Goal: Task Accomplishment & Management: Manage account settings

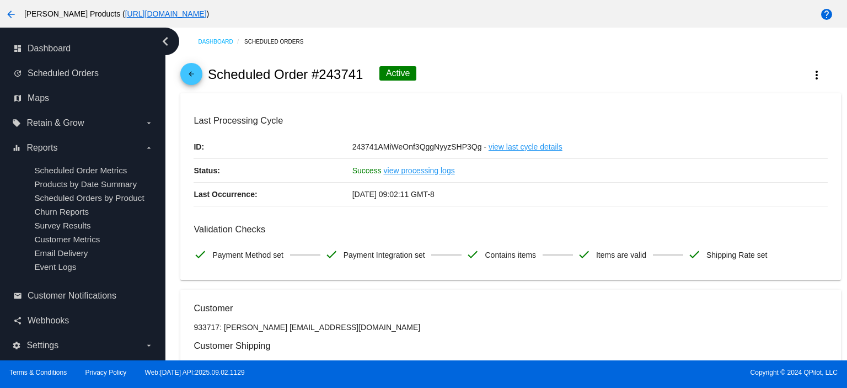
scroll to position [1339, 0]
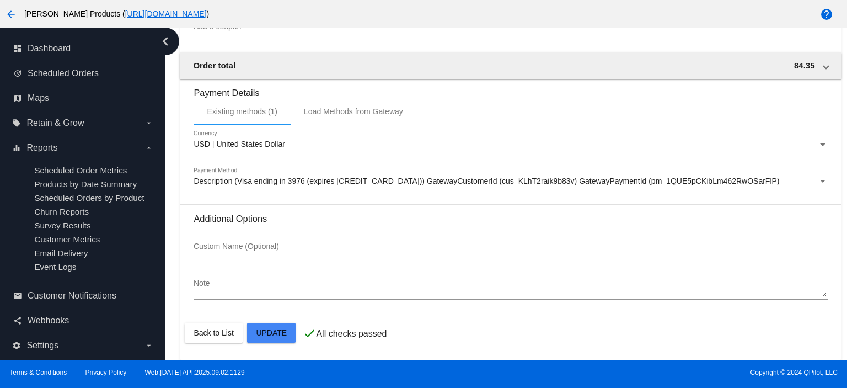
drag, startPoint x: 841, startPoint y: 326, endPoint x: 840, endPoint y: 261, distance: 65.6
click at [840, 261] on div at bounding box center [423, 194] width 847 height 388
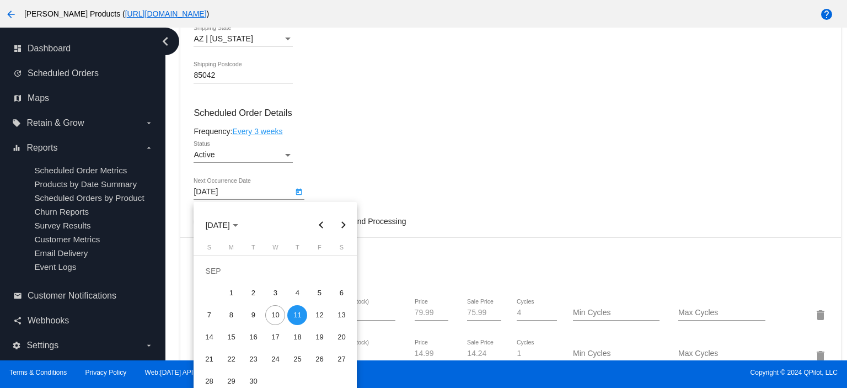
drag, startPoint x: 842, startPoint y: 171, endPoint x: 834, endPoint y: 66, distance: 105.7
click at [834, 66] on div at bounding box center [423, 194] width 847 height 388
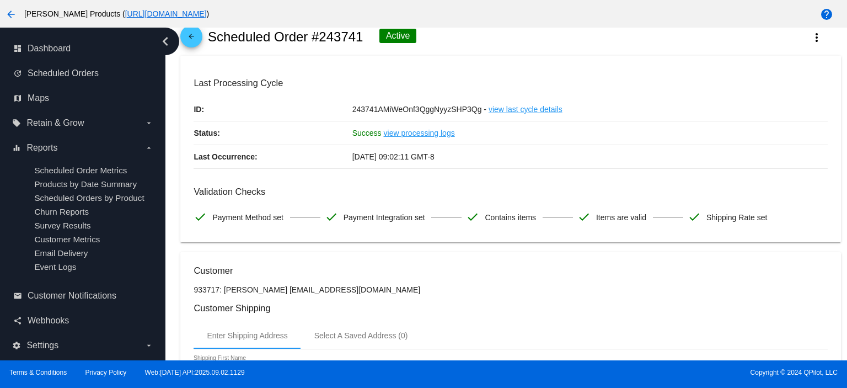
scroll to position [0, 0]
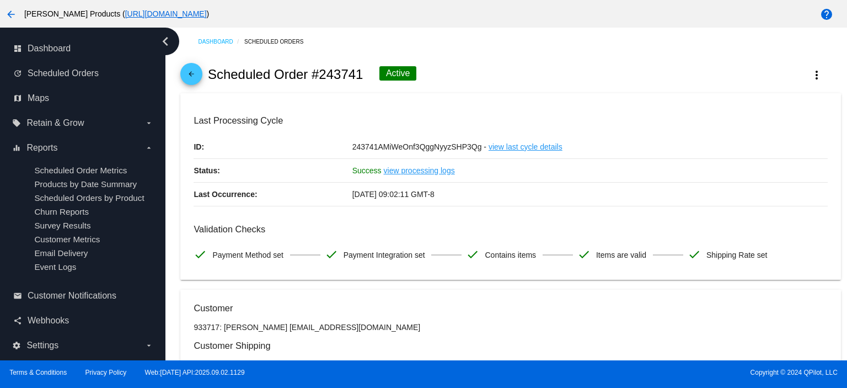
click at [195, 77] on mat-icon "arrow_back" at bounding box center [191, 76] width 13 height 13
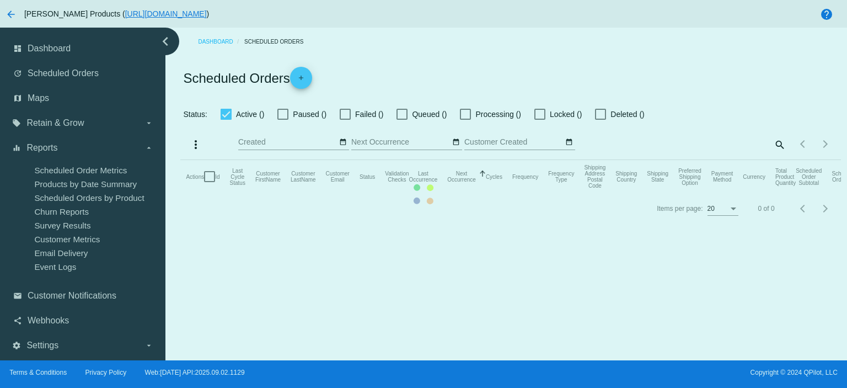
checkbox input "true"
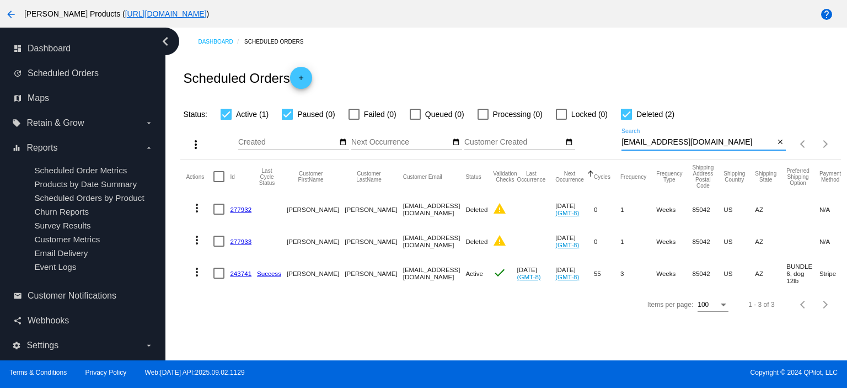
drag, startPoint x: 743, startPoint y: 141, endPoint x: 601, endPoint y: 142, distance: 142.3
click at [601, 142] on div "more_vert Sep Jan Feb Mar [DATE]" at bounding box center [510, 140] width 660 height 39
paste input "normamiers259@g"
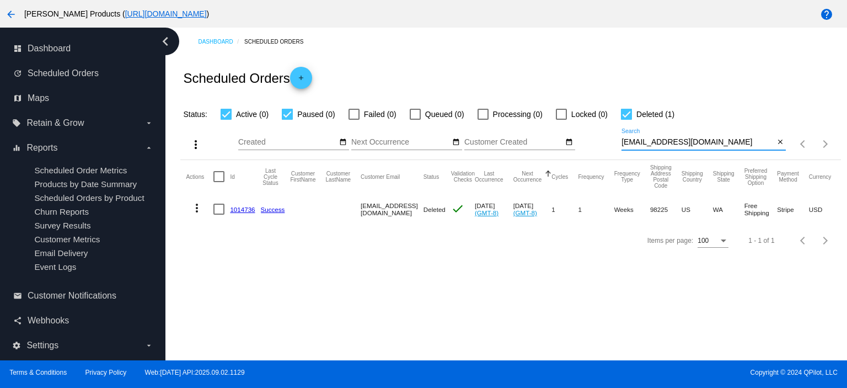
type input "[EMAIL_ADDRESS][DOMAIN_NAME]"
click at [199, 207] on mat-icon "more_vert" at bounding box center [196, 207] width 13 height 13
click at [240, 208] on div "info View Event Logs history View Cycles History edit View / Edit" at bounding box center [241, 250] width 110 height 109
click at [307, 198] on div at bounding box center [423, 194] width 847 height 388
click at [231, 210] on link "1014736" at bounding box center [242, 209] width 25 height 7
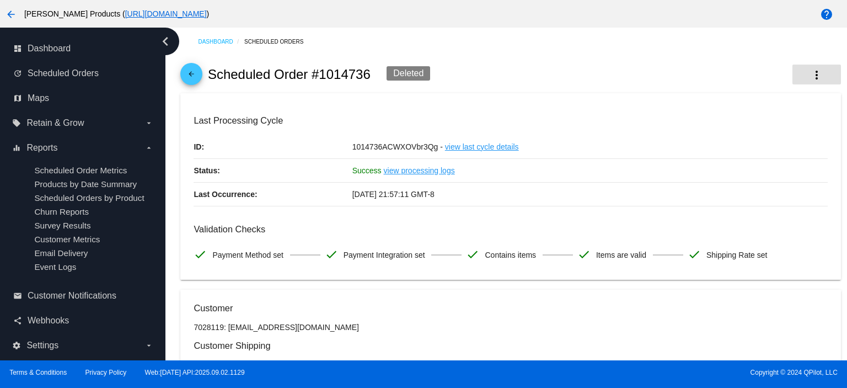
click at [810, 77] on mat-icon "more_vert" at bounding box center [816, 74] width 13 height 13
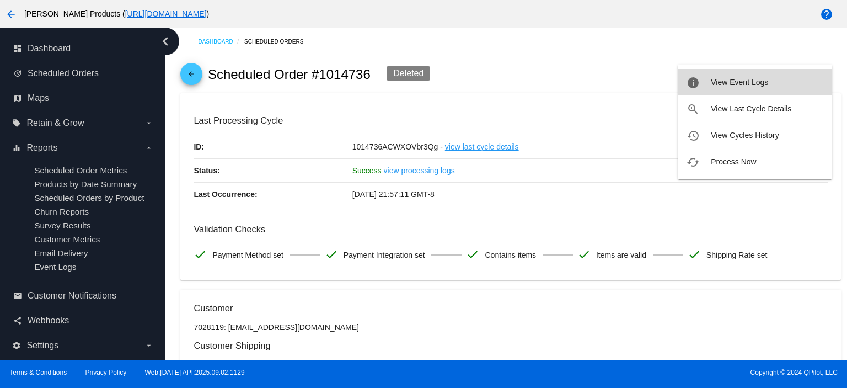
click at [755, 89] on button "info View Event Logs" at bounding box center [755, 82] width 154 height 26
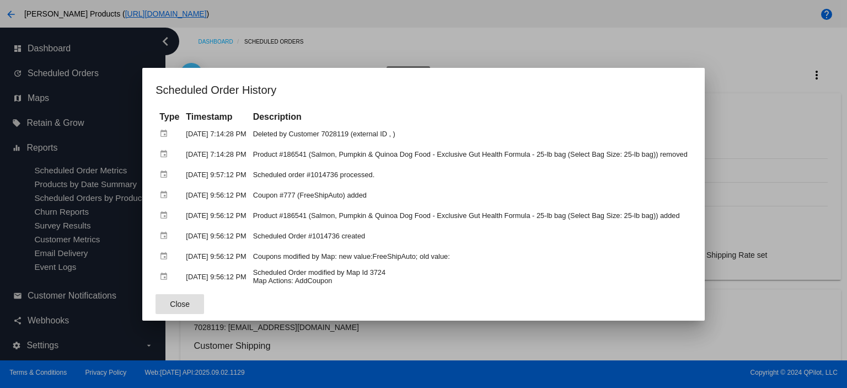
click at [174, 302] on span "Close" at bounding box center [180, 303] width 20 height 9
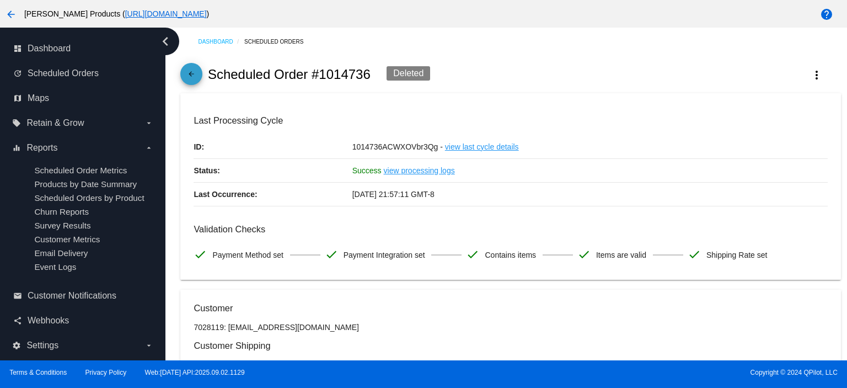
click at [181, 72] on link "arrow_back" at bounding box center [191, 74] width 22 height 22
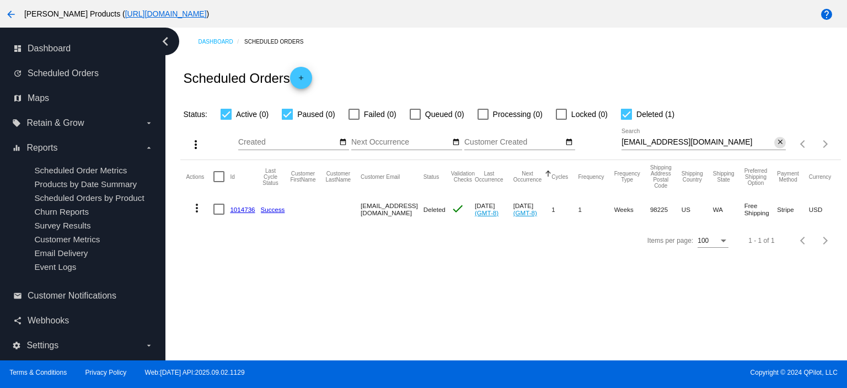
click at [779, 143] on mat-icon "close" at bounding box center [781, 142] width 8 height 9
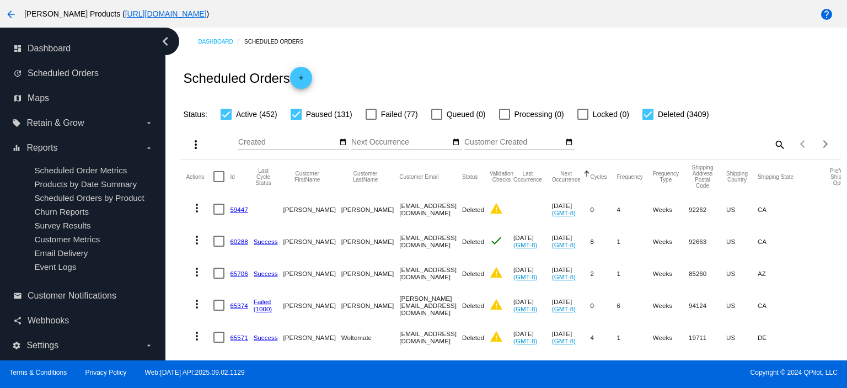
click at [234, 208] on link "59447" at bounding box center [239, 209] width 18 height 7
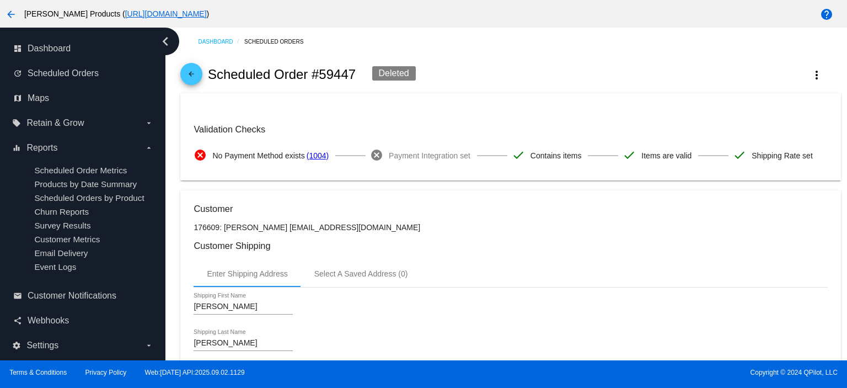
click at [189, 72] on mat-icon "arrow_back" at bounding box center [191, 76] width 13 height 13
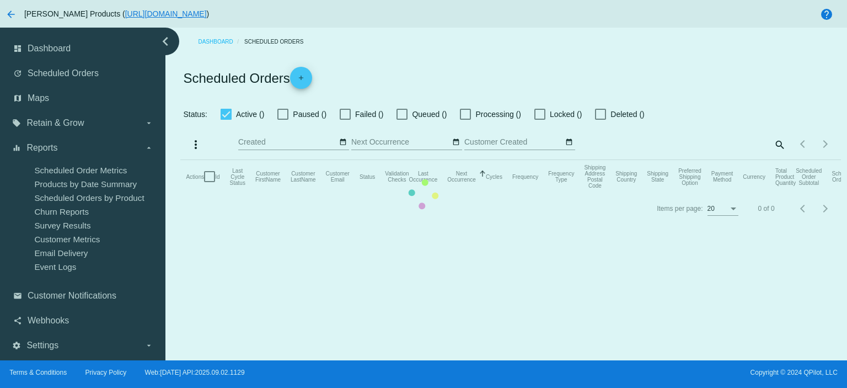
checkbox input "true"
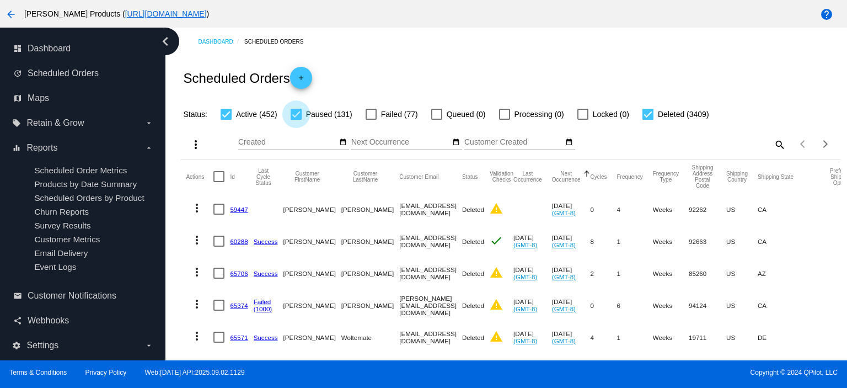
click at [294, 116] on div at bounding box center [296, 114] width 11 height 11
click at [296, 120] on input "Paused (131)" at bounding box center [296, 120] width 1 height 1
checkbox input "false"
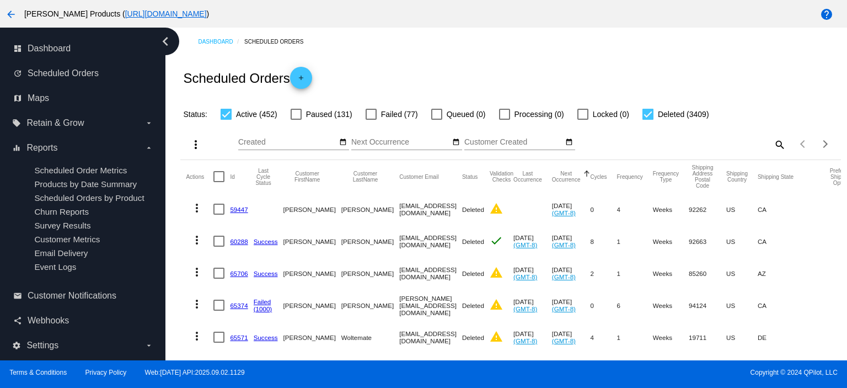
click at [651, 114] on div at bounding box center [647, 114] width 11 height 11
click at [648, 120] on input "Deleted (3409)" at bounding box center [647, 120] width 1 height 1
checkbox input "false"
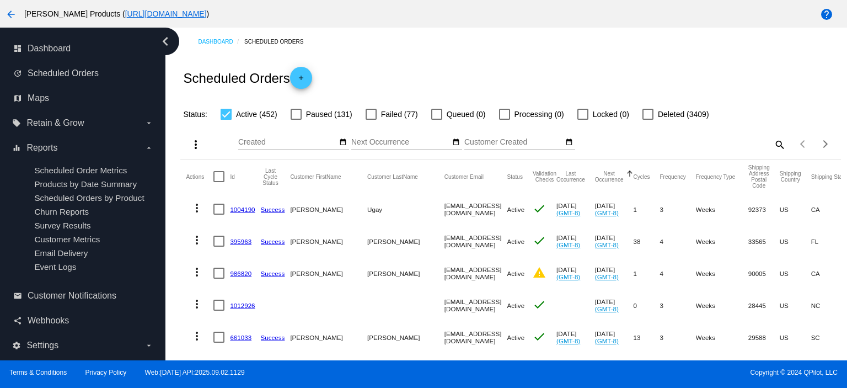
click at [234, 206] on link "1004190" at bounding box center [242, 209] width 25 height 7
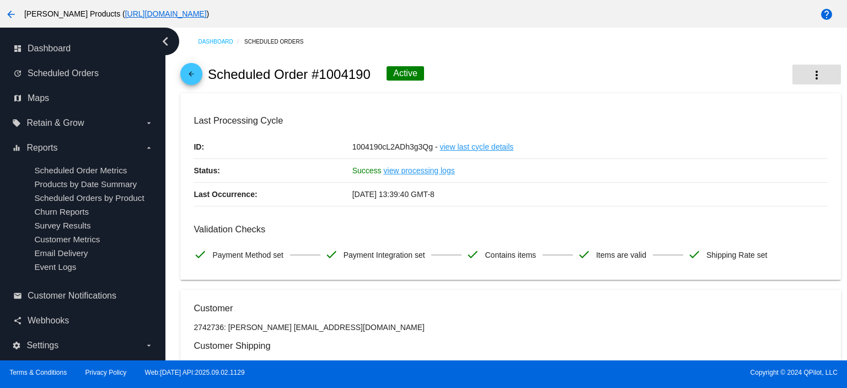
click at [813, 77] on mat-icon "more_vert" at bounding box center [816, 74] width 13 height 13
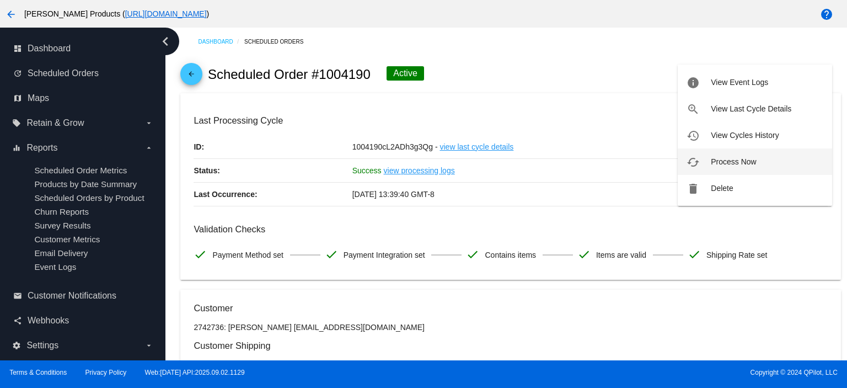
click at [748, 162] on span "Process Now" at bounding box center [733, 161] width 45 height 9
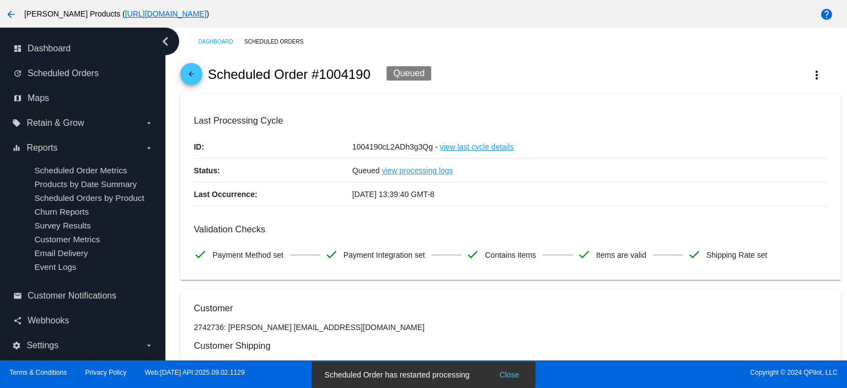
click at [190, 74] on mat-icon "arrow_back" at bounding box center [191, 76] width 13 height 13
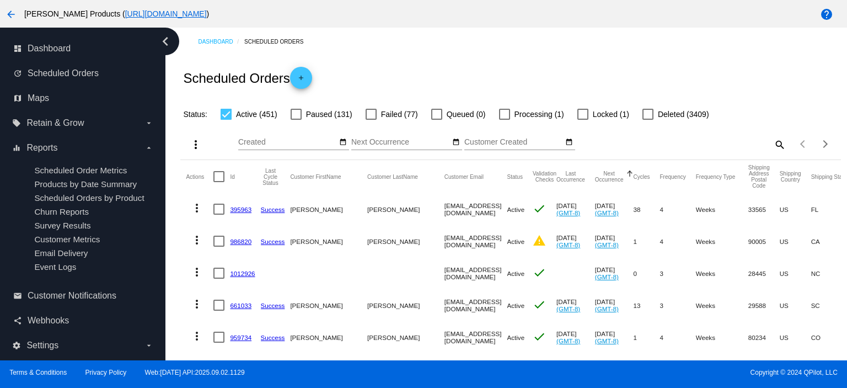
click at [238, 211] on link "395963" at bounding box center [241, 209] width 22 height 7
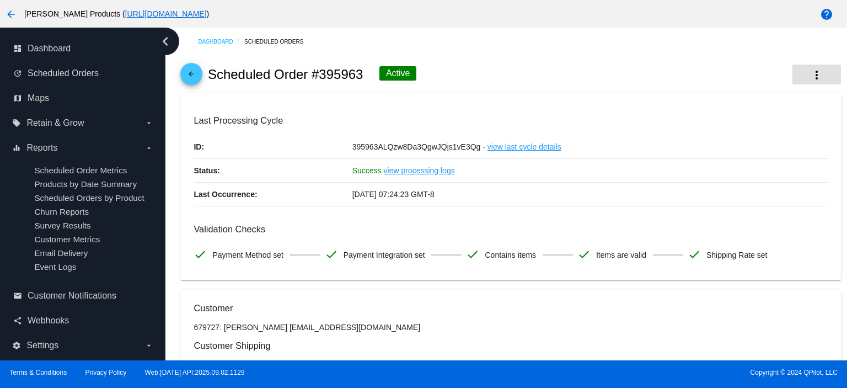
click at [814, 72] on mat-icon "more_vert" at bounding box center [816, 74] width 13 height 13
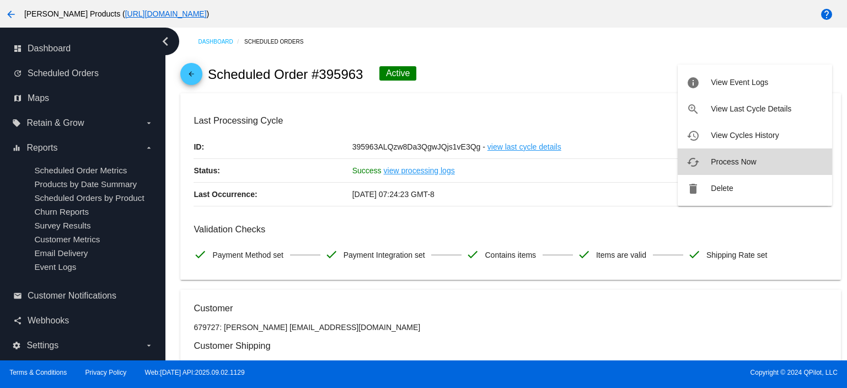
click at [731, 160] on span "Process Now" at bounding box center [733, 161] width 45 height 9
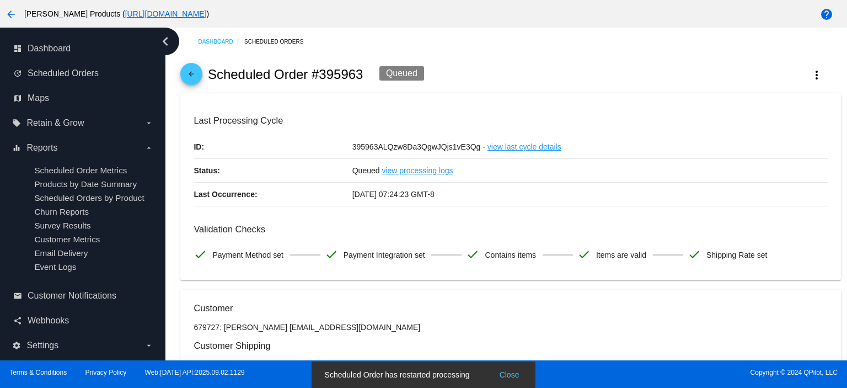
click at [188, 73] on mat-icon "arrow_back" at bounding box center [191, 76] width 13 height 13
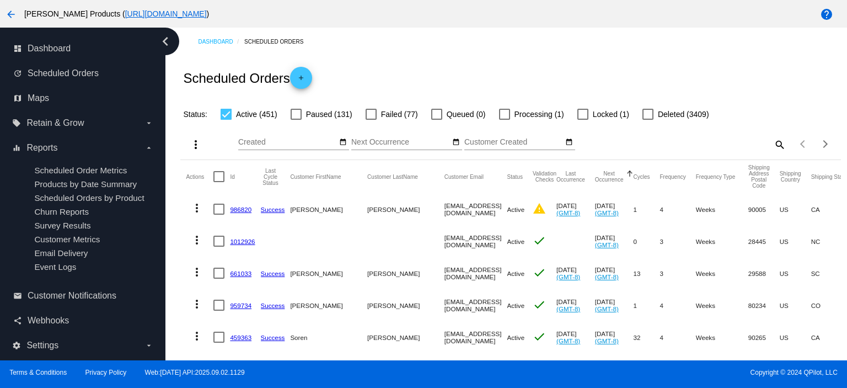
click at [234, 208] on link "986820" at bounding box center [241, 209] width 22 height 7
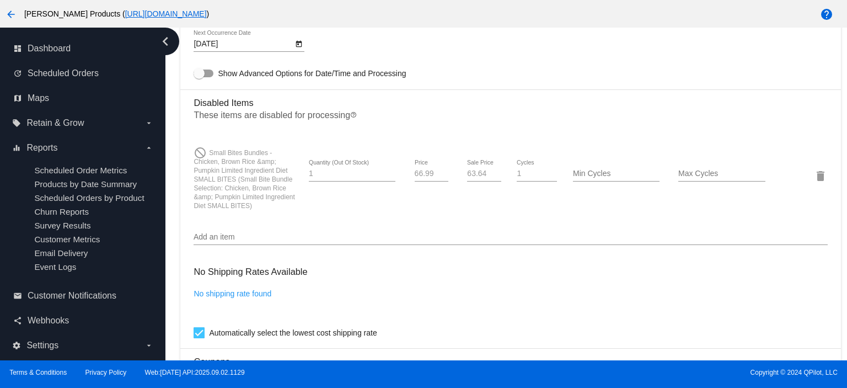
scroll to position [588, 0]
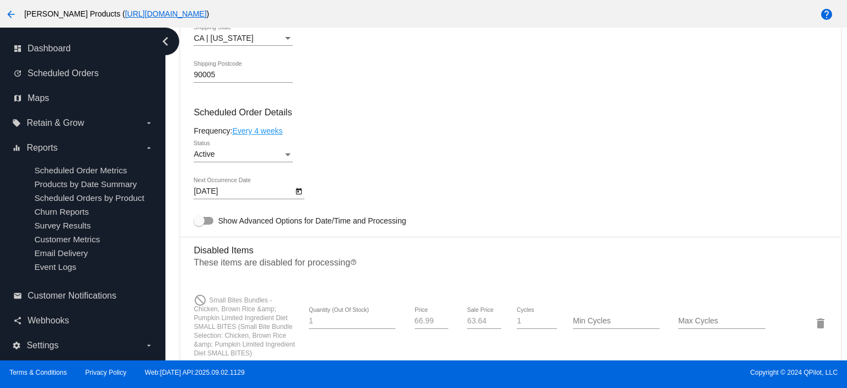
click at [226, 201] on div "9/10/2025 Next Occurrence Date" at bounding box center [249, 193] width 111 height 31
click at [229, 196] on body "arrow_back Lucy Pet Products ( https://www.lucypetproducts.com ) help dashboard…" at bounding box center [423, 194] width 847 height 388
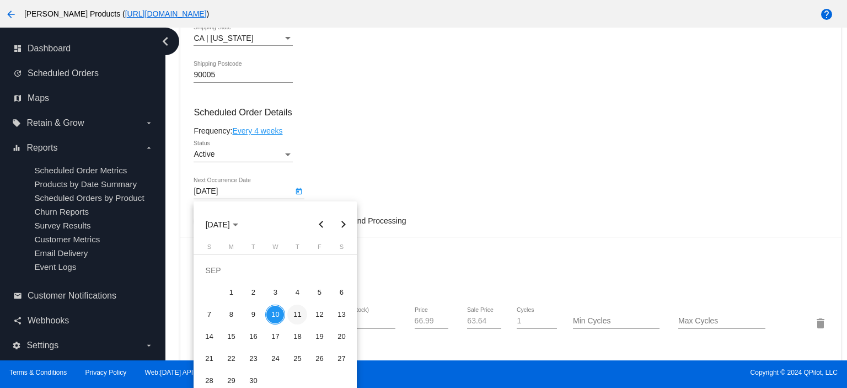
click at [297, 312] on div "11" at bounding box center [297, 314] width 20 height 20
type input "[DATE]"
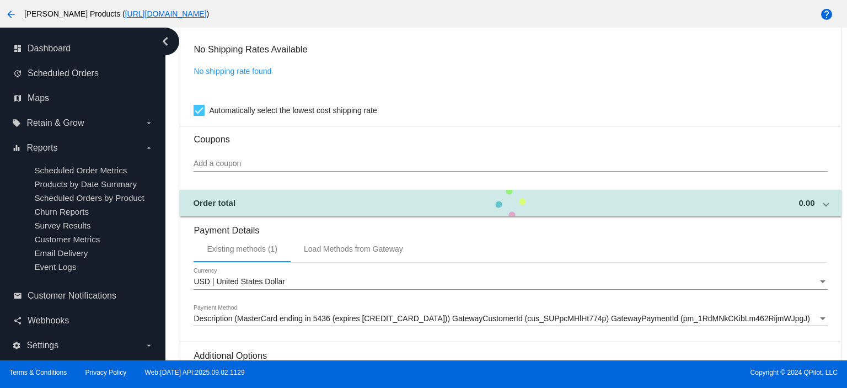
scroll to position [1101, 0]
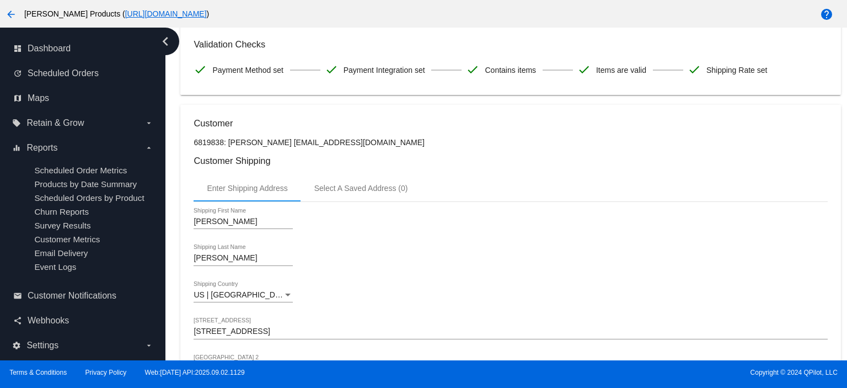
scroll to position [71, 0]
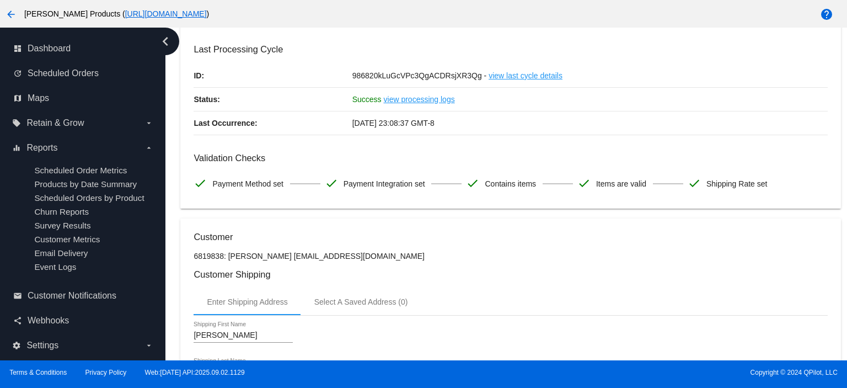
drag, startPoint x: 291, startPoint y: 255, endPoint x: 376, endPoint y: 253, distance: 84.9
click at [376, 253] on p "6819838: Alejandra Castillo stellangrizzly@gmail.com" at bounding box center [511, 255] width 634 height 9
copy p "stellangrizzly@gmail.com"
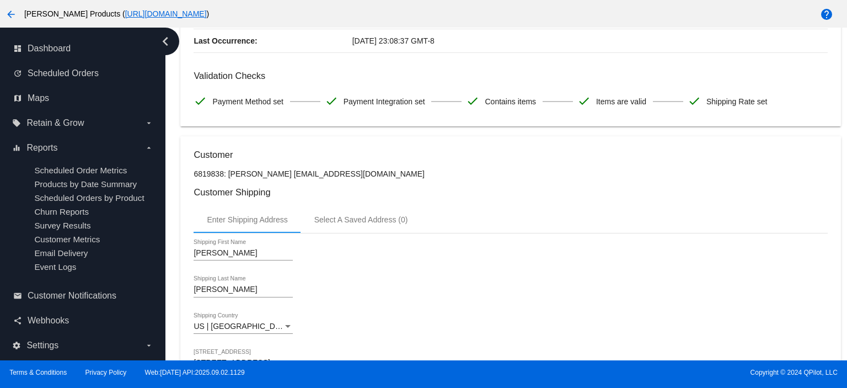
scroll to position [0, 0]
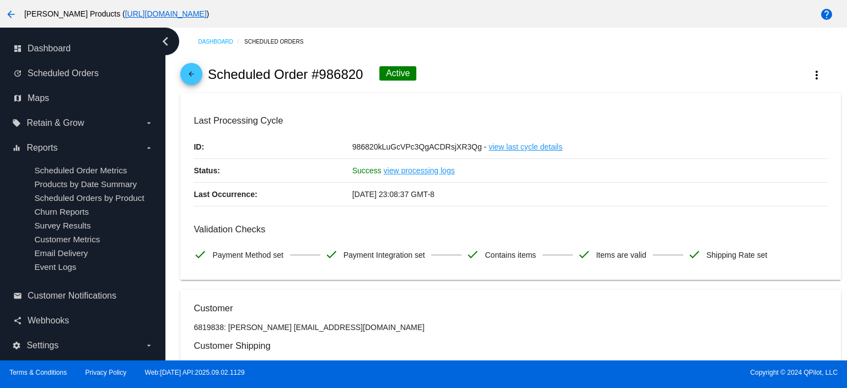
click at [197, 77] on mat-icon "arrow_back" at bounding box center [191, 76] width 13 height 13
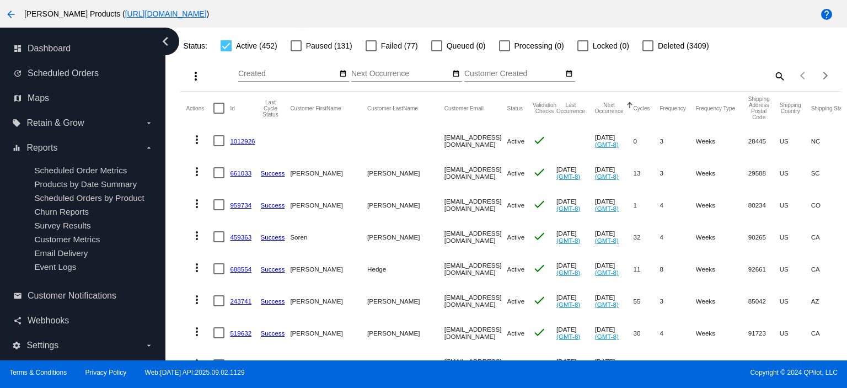
scroll to position [147, 0]
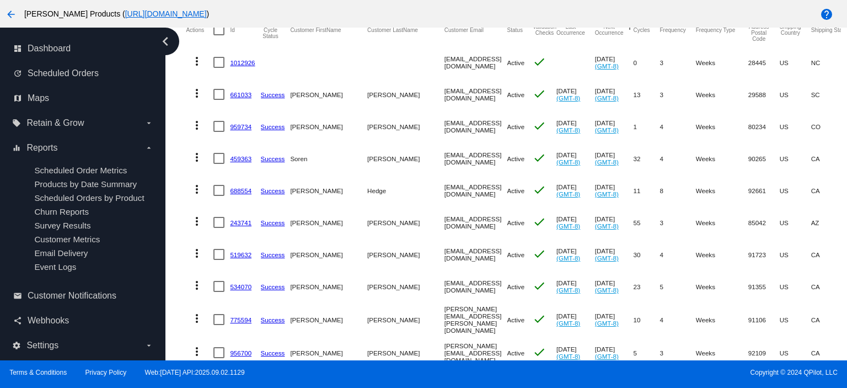
click at [240, 223] on link "243741" at bounding box center [241, 222] width 22 height 7
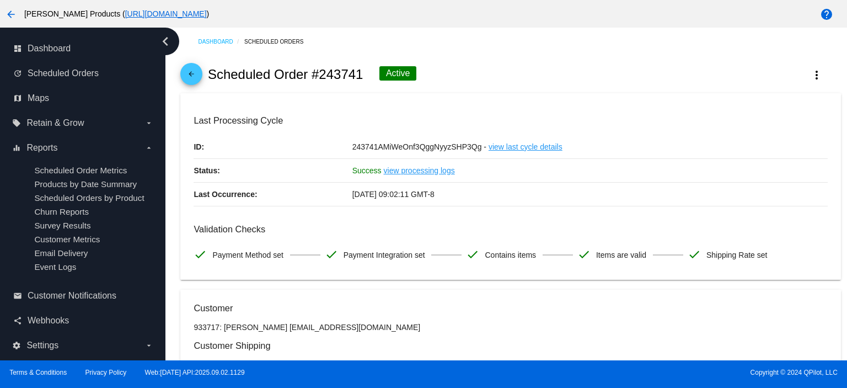
click at [194, 74] on mat-icon "arrow_back" at bounding box center [191, 76] width 13 height 13
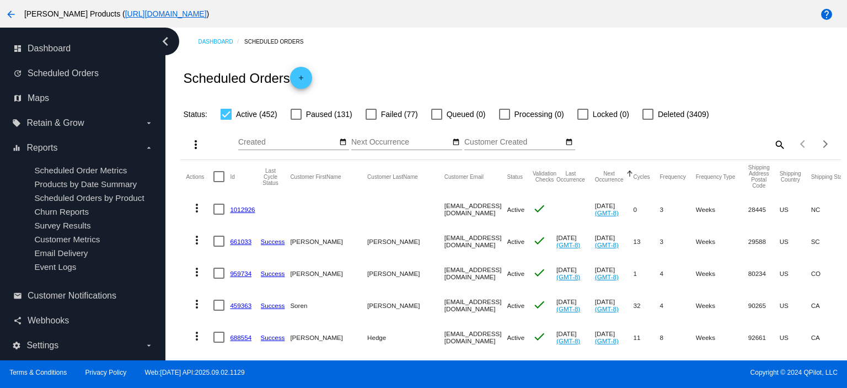
click at [773, 140] on mat-icon "search" at bounding box center [779, 144] width 13 height 17
click at [633, 142] on input "Search" at bounding box center [704, 142] width 164 height 9
paste input "gsradke@yahoo.com"
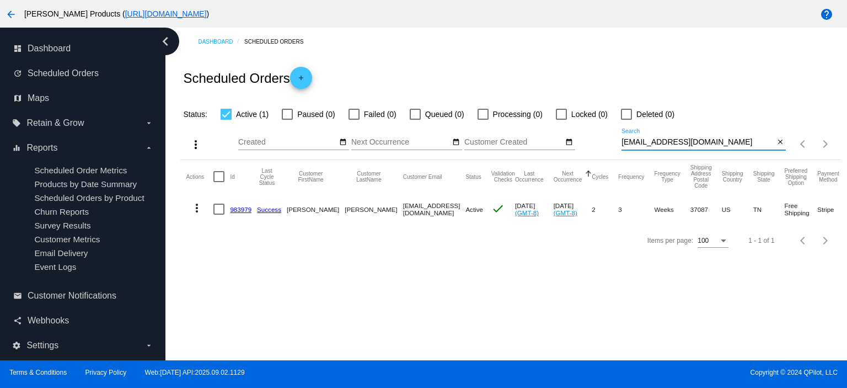
type input "gsradke@yahoo.com"
click at [241, 211] on link "983979" at bounding box center [241, 209] width 22 height 7
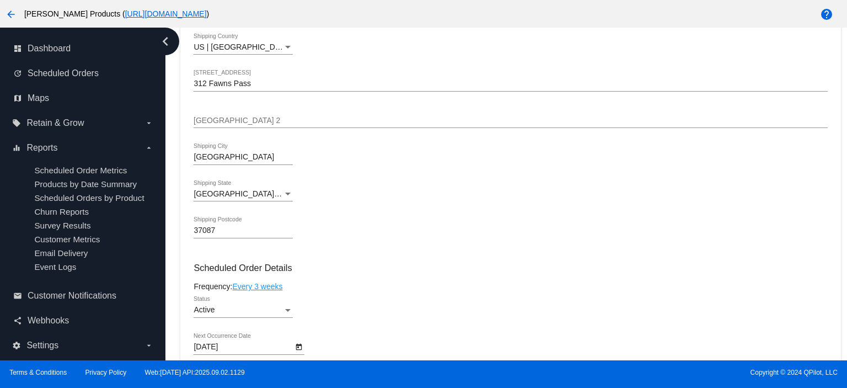
scroll to position [441, 0]
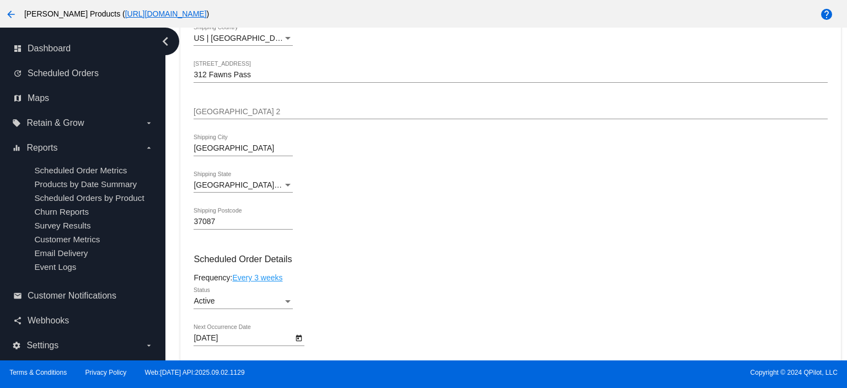
click at [223, 341] on body "arrow_back Lucy Pet Products ( https://www.lucypetproducts.com ) help dashboard…" at bounding box center [423, 194] width 847 height 388
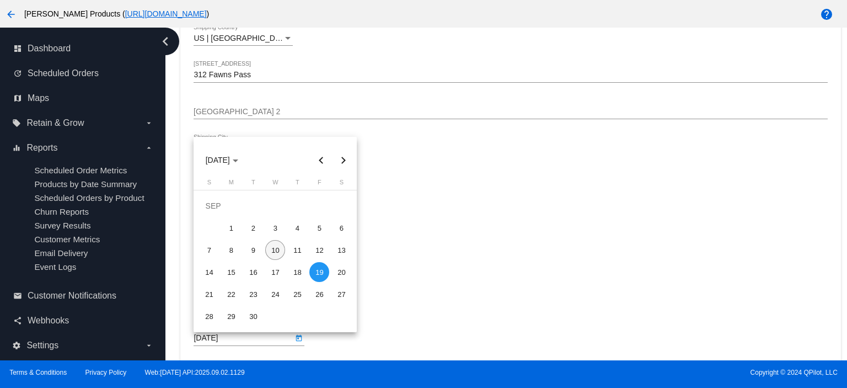
click at [277, 247] on div "10" at bounding box center [275, 250] width 20 height 20
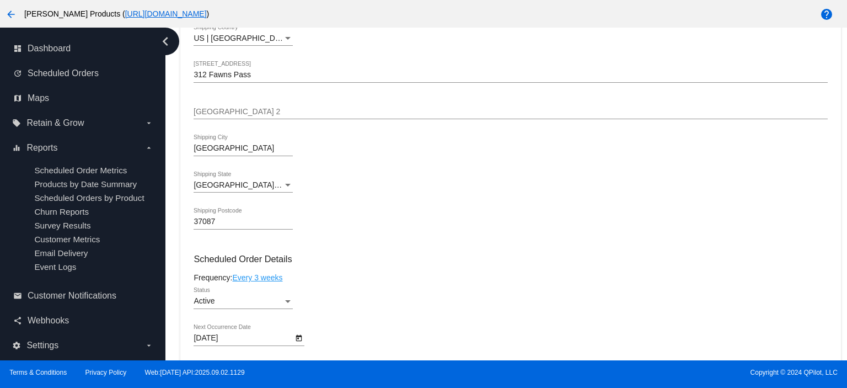
click at [215, 340] on body "arrow_back Lucy Pet Products ( https://www.lucypetproducts.com ) help dashboard…" at bounding box center [423, 194] width 847 height 388
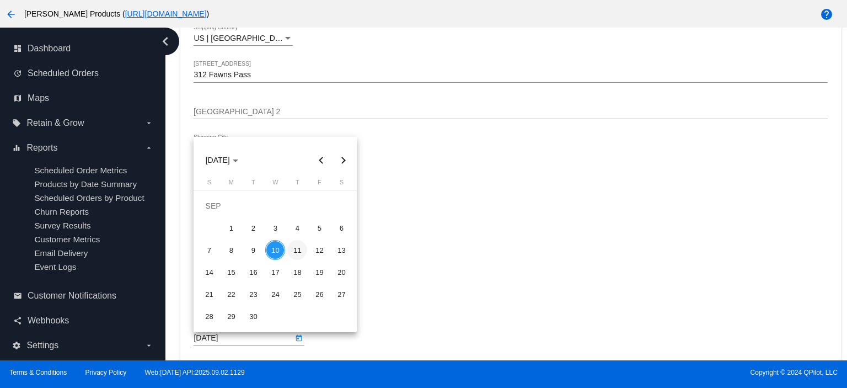
click at [300, 248] on div "11" at bounding box center [297, 250] width 20 height 20
type input "[DATE]"
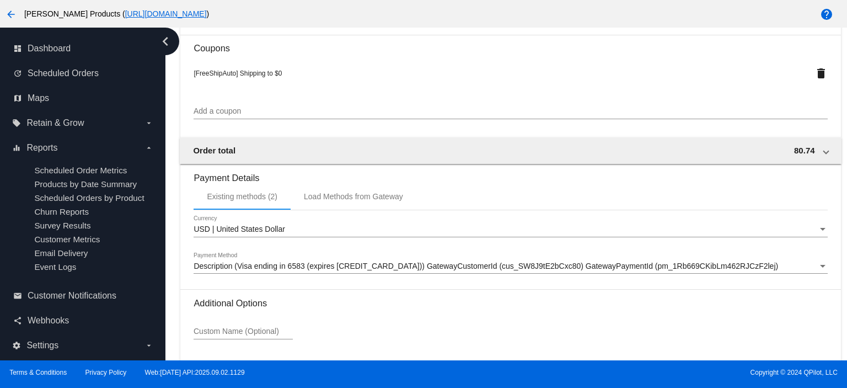
scroll to position [1080, 0]
